Goal: Transaction & Acquisition: Purchase product/service

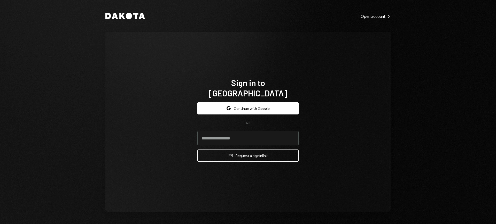
click at [0, 224] on com-1password-button at bounding box center [0, 224] width 0 height 0
type input "**********"
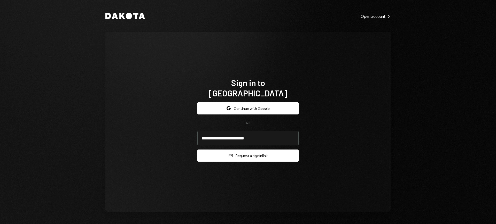
click at [246, 152] on button "Email Request a sign in link" at bounding box center [247, 156] width 101 height 12
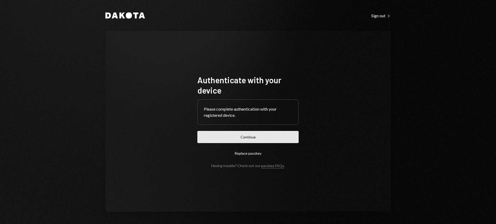
click at [254, 136] on button "Continue" at bounding box center [247, 137] width 101 height 12
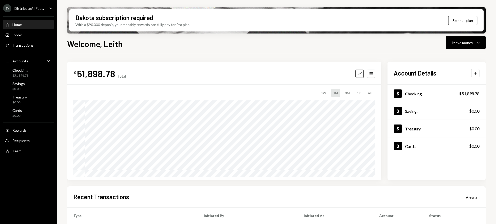
click at [39, 7] on div "DistributeAI Fou..." at bounding box center [28, 8] width 29 height 4
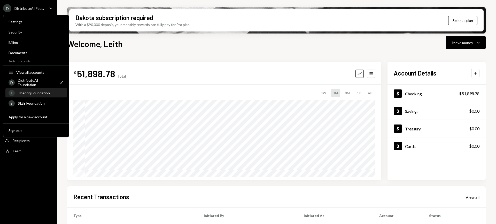
click at [43, 94] on div "Theoriq Foundation" at bounding box center [41, 93] width 46 height 4
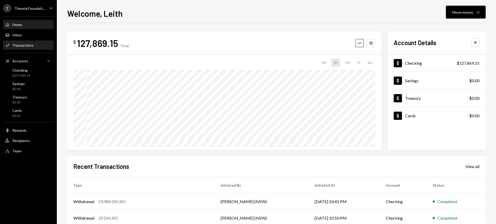
click at [38, 46] on div "Activities Transactions" at bounding box center [28, 45] width 47 height 5
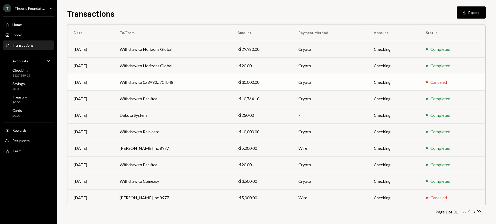
scroll to position [45, 0]
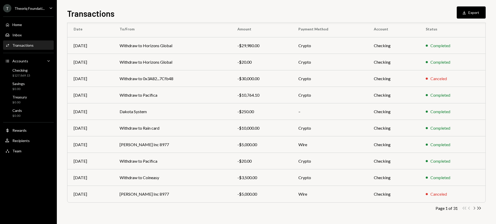
click at [475, 210] on icon "Chevron Right" at bounding box center [474, 208] width 5 height 5
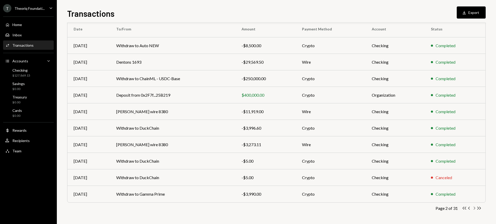
click at [474, 210] on icon "Chevron Right" at bounding box center [474, 208] width 5 height 5
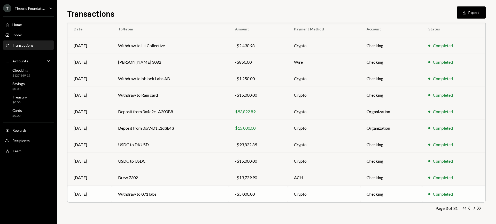
click at [214, 192] on td "Withdraw to 071 labs" at bounding box center [170, 194] width 117 height 17
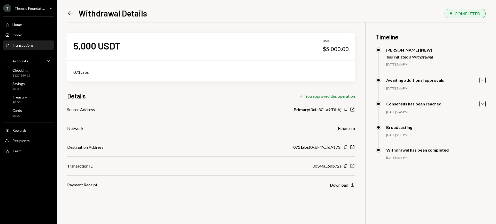
click at [353, 166] on icon "button" at bounding box center [353, 167] width 4 height 4
click at [46, 76] on div "Checking $127,869.15" at bounding box center [28, 73] width 47 height 10
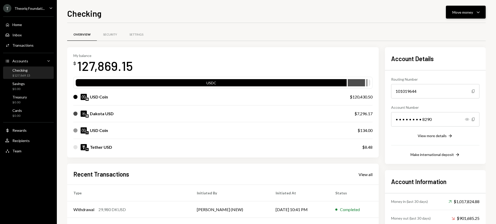
click at [466, 16] on button "Move money Caret Down" at bounding box center [466, 12] width 40 height 13
click at [456, 26] on div "Send" at bounding box center [462, 27] width 38 height 5
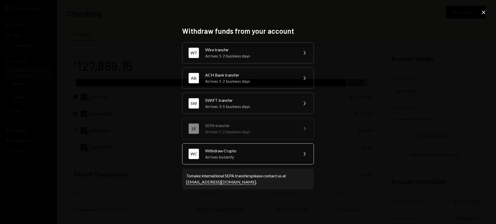
click at [277, 150] on div "Withdraw Crypto" at bounding box center [250, 151] width 90 height 6
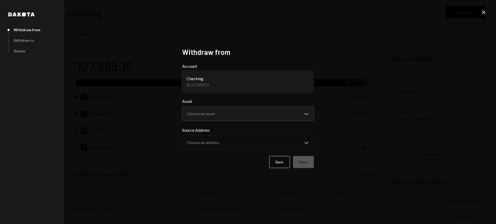
click at [279, 83] on body "T Theoriq Foundati... Caret Down Home Home Inbox Inbox Activities Transactions …" at bounding box center [248, 112] width 496 height 224
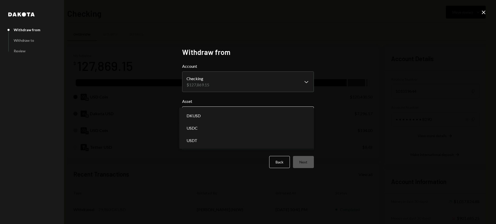
click at [286, 110] on body "T Theoriq Foundati... Caret Down Home Home Inbox Inbox Activities Transactions …" at bounding box center [248, 112] width 496 height 224
select select "*****"
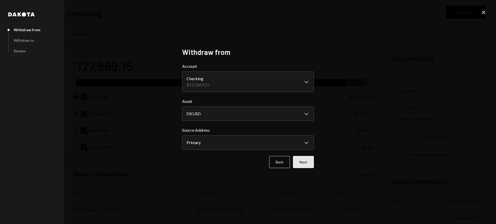
click at [307, 162] on button "Next" at bounding box center [303, 162] width 21 height 12
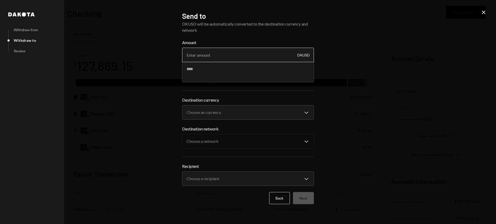
click at [255, 59] on input "Amount" at bounding box center [248, 55] width 132 height 14
type input "300"
click at [253, 68] on textarea at bounding box center [248, 72] width 132 height 21
type textarea "********"
click at [257, 110] on body "T Theoriq Foundati... Caret Down Home Home Inbox Inbox Activities Transactions …" at bounding box center [248, 112] width 496 height 224
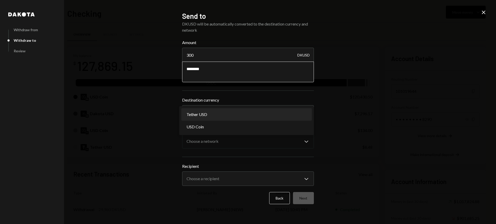
select select "****"
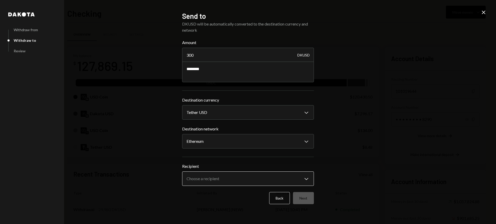
click at [290, 178] on body "T Theoriq Foundati... Caret Down Home Home Inbox Inbox Activities Transactions …" at bounding box center [248, 112] width 496 height 224
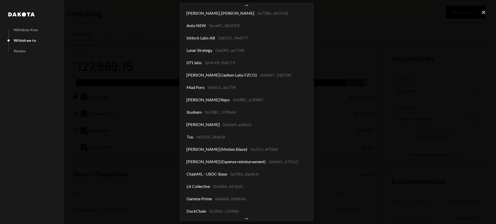
scroll to position [237, 0]
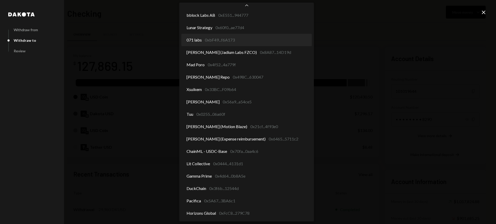
select select "**********"
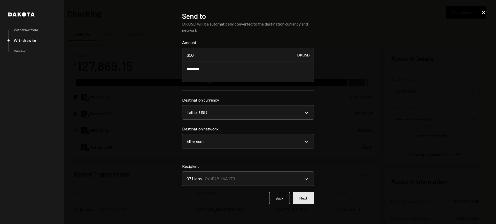
click at [309, 194] on button "Next" at bounding box center [303, 198] width 21 height 12
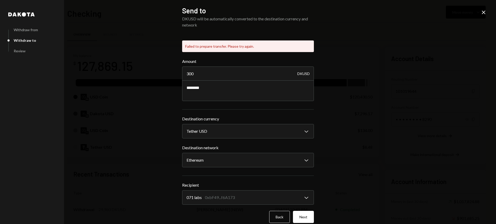
scroll to position [7, 0]
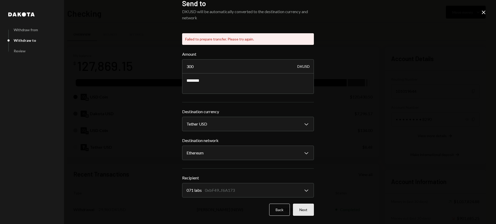
click at [301, 211] on button "Next" at bounding box center [303, 210] width 21 height 12
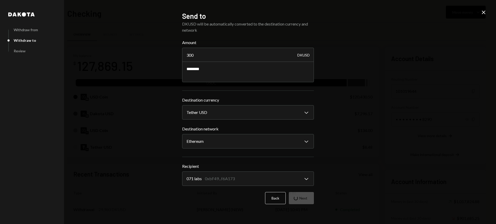
scroll to position [0, 0]
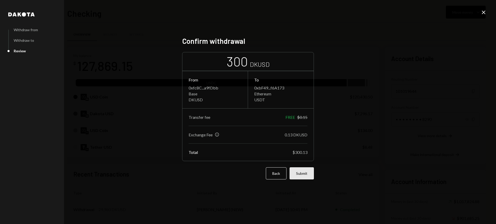
click at [301, 175] on button "Submit" at bounding box center [302, 174] width 24 height 12
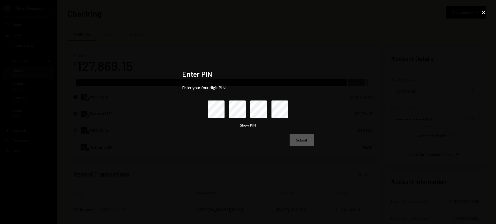
click at [306, 109] on form "Enter your four digit PIN Show PIN Submit" at bounding box center [248, 115] width 132 height 61
click at [304, 138] on div "Submit" at bounding box center [248, 140] width 132 height 12
click at [484, 15] on icon "Close" at bounding box center [484, 12] width 6 height 6
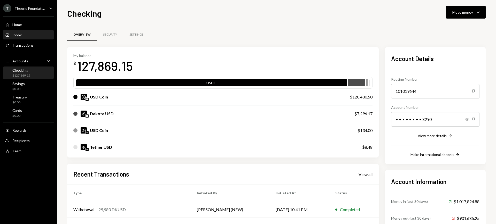
click at [34, 36] on div "Inbox Inbox" at bounding box center [28, 35] width 47 height 5
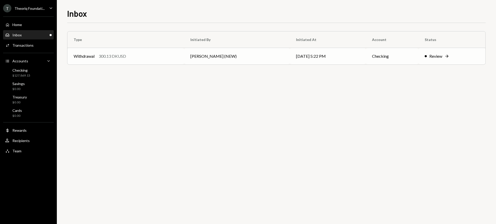
click at [318, 58] on td "[DATE] 5:22 PM" at bounding box center [328, 56] width 76 height 17
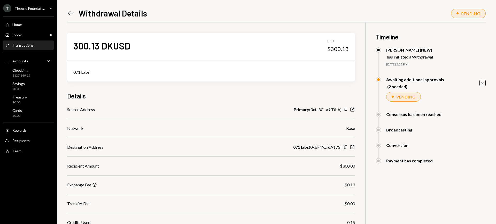
scroll to position [66, 0]
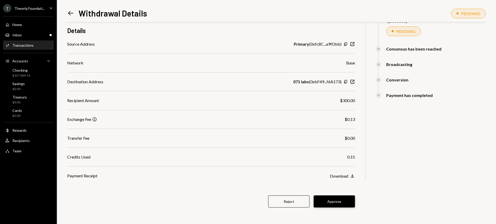
click at [329, 196] on button "Approve" at bounding box center [334, 202] width 41 height 12
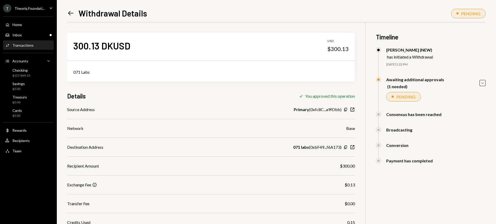
scroll to position [22, 0]
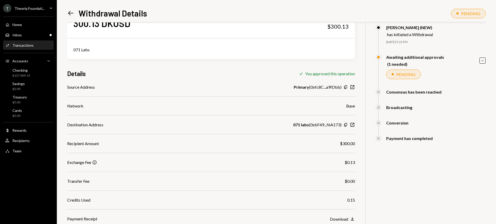
click at [134, 200] on div "Credits Used 0.15" at bounding box center [211, 200] width 288 height 6
click at [24, 35] on div "Inbox Inbox" at bounding box center [28, 35] width 47 height 5
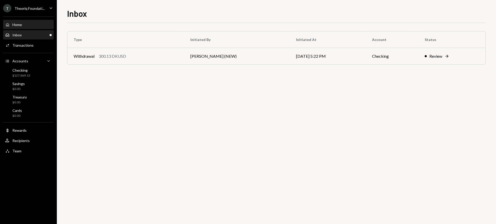
click at [33, 28] on div "Home Home" at bounding box center [28, 24] width 47 height 9
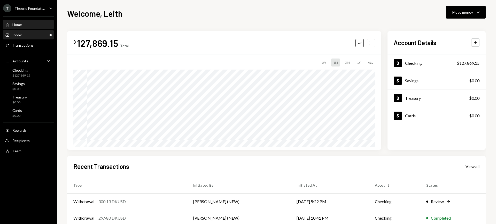
click at [38, 38] on div "Inbox Inbox" at bounding box center [28, 35] width 47 height 9
